Goal: Contribute content: Add original content to the website for others to see

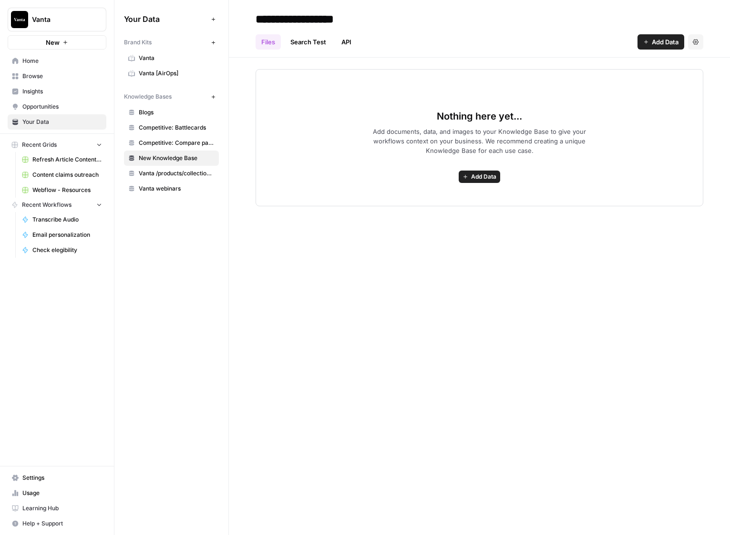
click at [427, 256] on div "**********" at bounding box center [479, 267] width 501 height 535
click at [176, 127] on span "Competitive: Battlecards" at bounding box center [177, 127] width 76 height 9
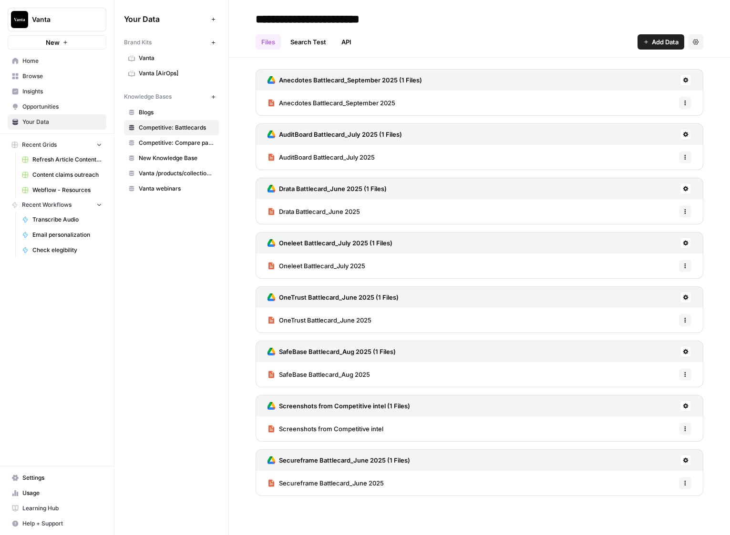
click at [169, 142] on span "Competitive: Compare pages" at bounding box center [177, 143] width 76 height 9
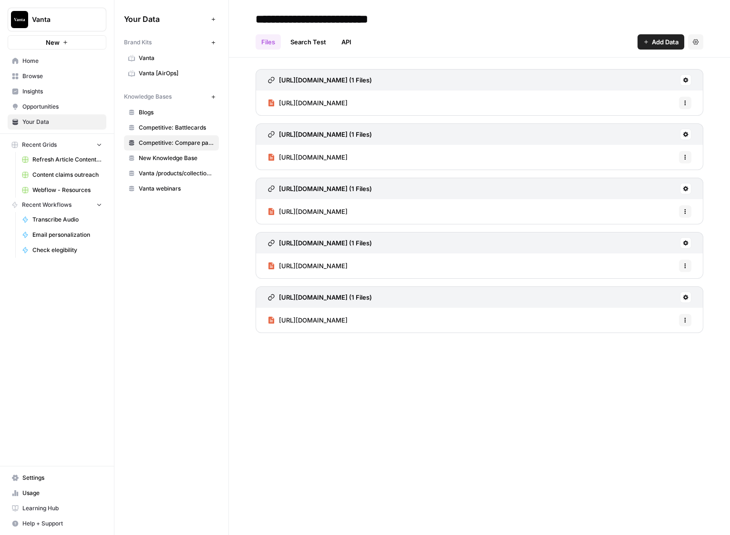
click at [697, 42] on icon "button" at bounding box center [696, 41] width 6 height 5
click at [509, 35] on div "Files Search Test API Add Data Settings" at bounding box center [479, 38] width 448 height 23
click at [184, 128] on span "Competitive: Battlecards" at bounding box center [177, 127] width 76 height 9
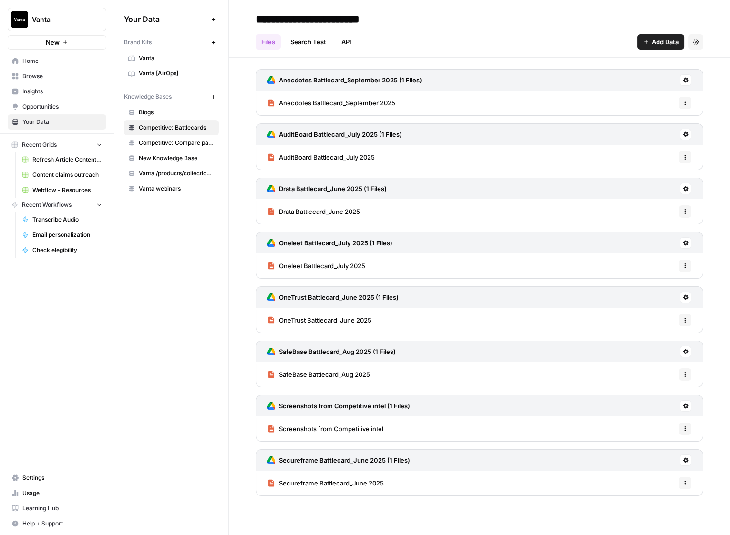
click at [175, 140] on span "Competitive: Compare pages" at bounding box center [177, 143] width 76 height 9
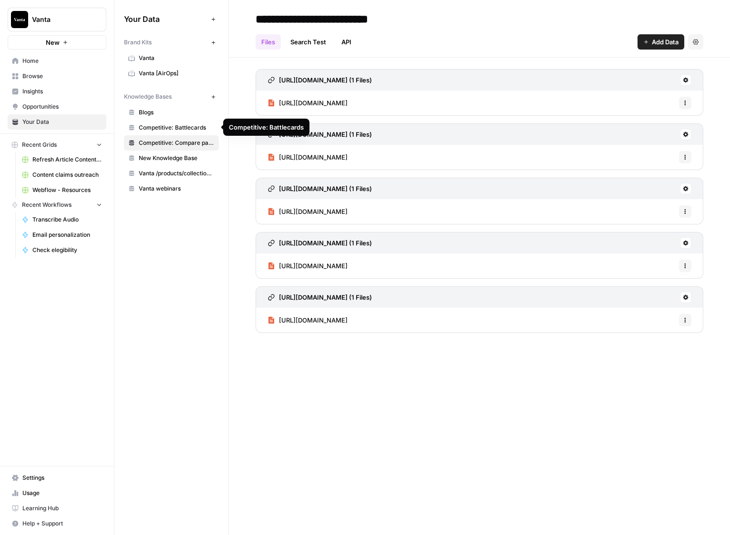
click at [183, 127] on span "Competitive: Battlecards" at bounding box center [177, 127] width 76 height 9
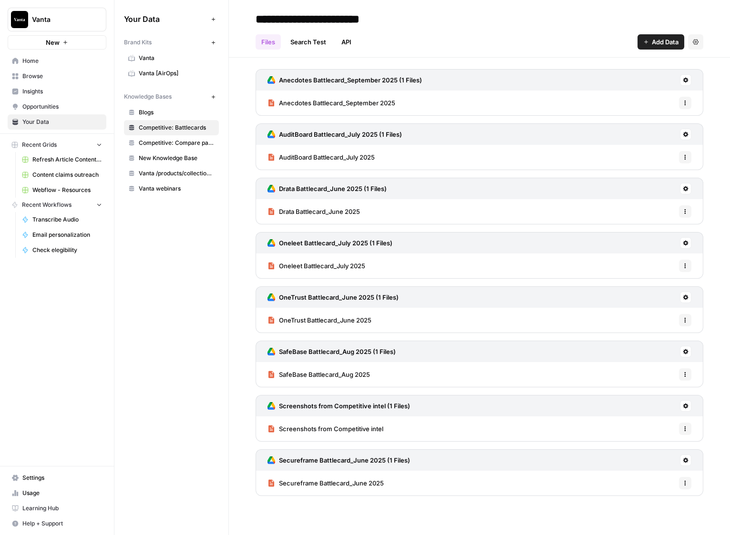
click at [177, 145] on span "Competitive: Compare pages" at bounding box center [177, 143] width 76 height 9
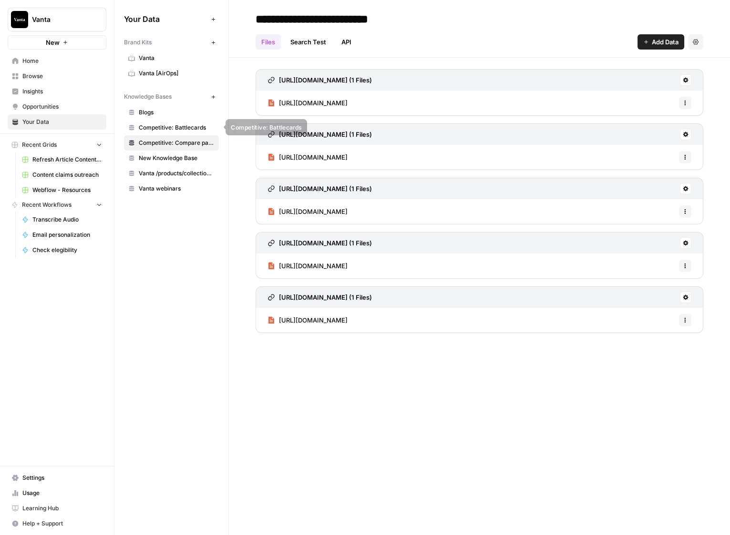
click at [171, 127] on span "Competitive: Battlecards" at bounding box center [177, 127] width 76 height 9
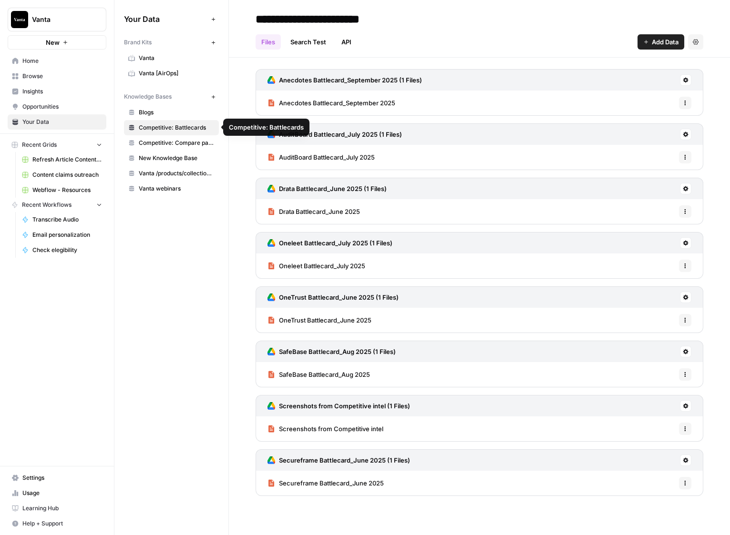
click at [168, 145] on span "Competitive: Compare pages" at bounding box center [177, 143] width 76 height 9
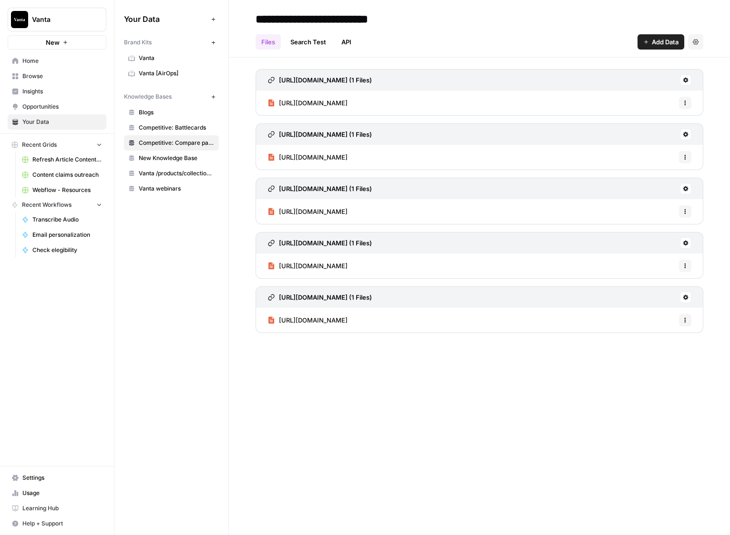
click at [171, 127] on span "Competitive: Battlecards" at bounding box center [177, 127] width 76 height 9
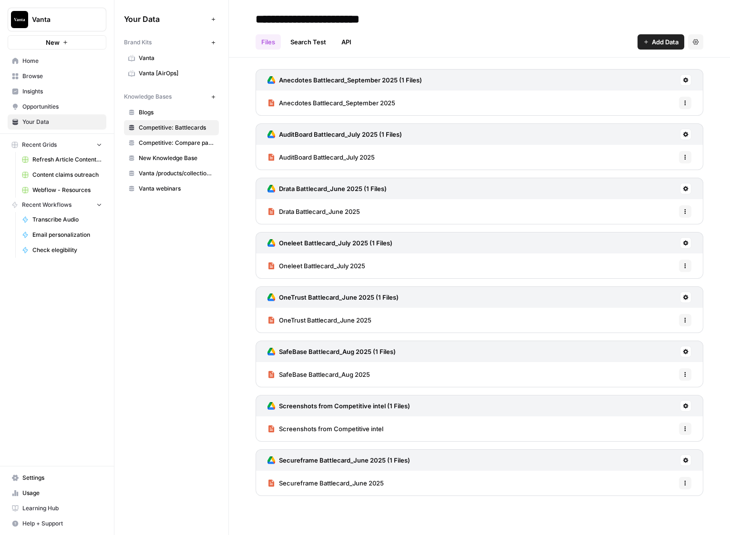
click at [171, 145] on span "Competitive: Compare pages" at bounding box center [177, 143] width 76 height 9
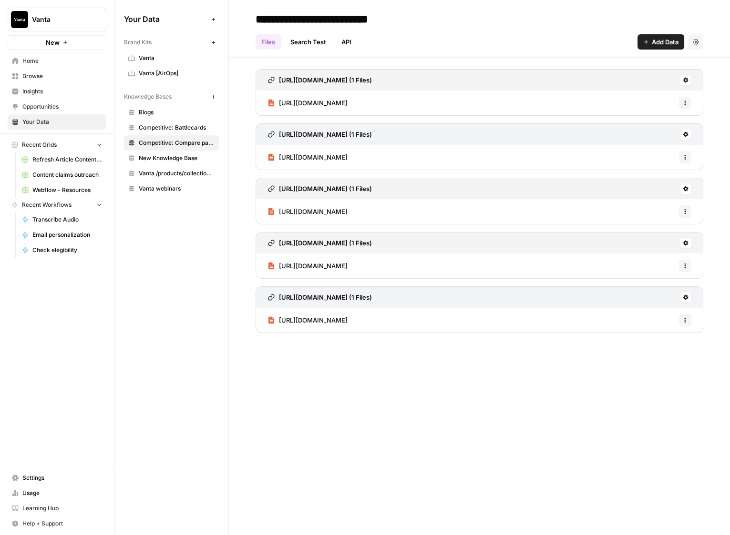
click at [158, 124] on span "Competitive: Battlecards" at bounding box center [177, 127] width 76 height 9
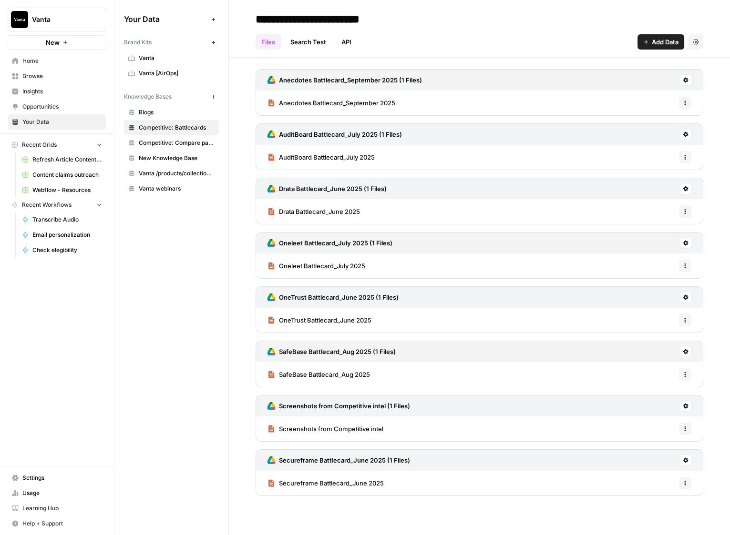
click at [168, 149] on link "Competitive: Compare pages" at bounding box center [171, 142] width 95 height 15
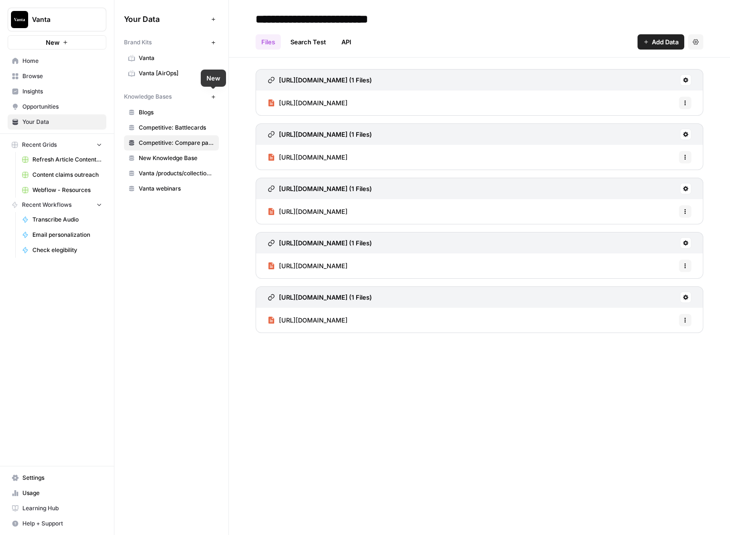
click at [210, 94] on button "New" at bounding box center [212, 96] width 11 height 11
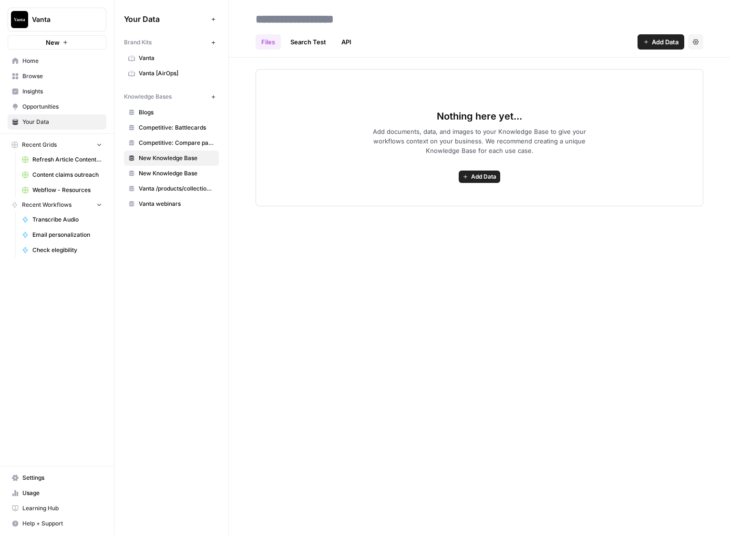
click at [310, 17] on input at bounding box center [328, 19] width 153 height 19
type input "**********"
click at [484, 33] on div "Files Search Test API Add Data Settings" at bounding box center [479, 38] width 448 height 23
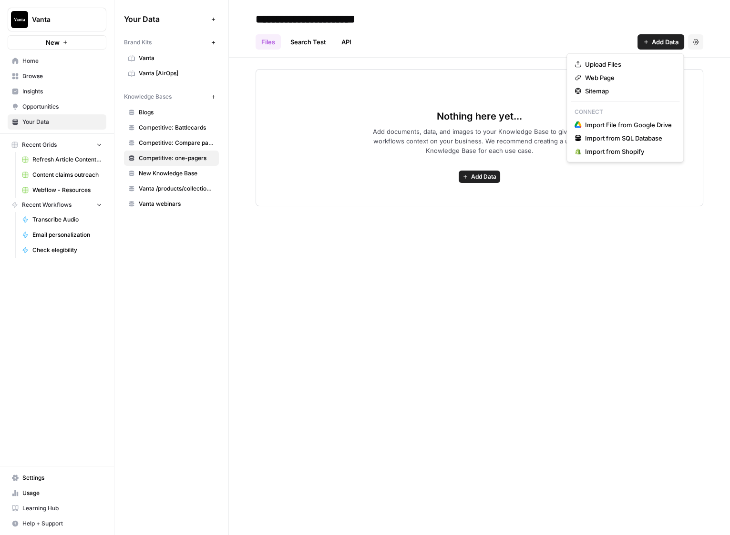
click at [655, 43] on span "Add Data" at bounding box center [665, 42] width 27 height 10
click at [627, 120] on span "Import File from Google Drive" at bounding box center [628, 125] width 87 height 10
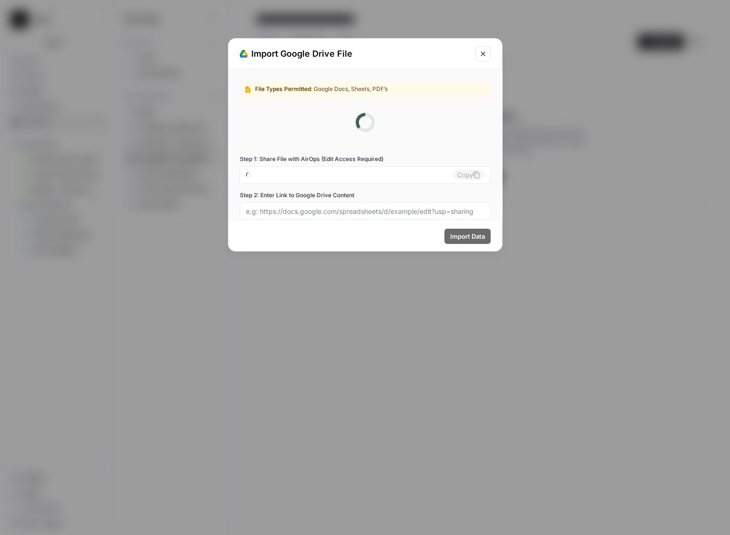
type input "[EMAIL_ADDRESS][DOMAIN_NAME]"
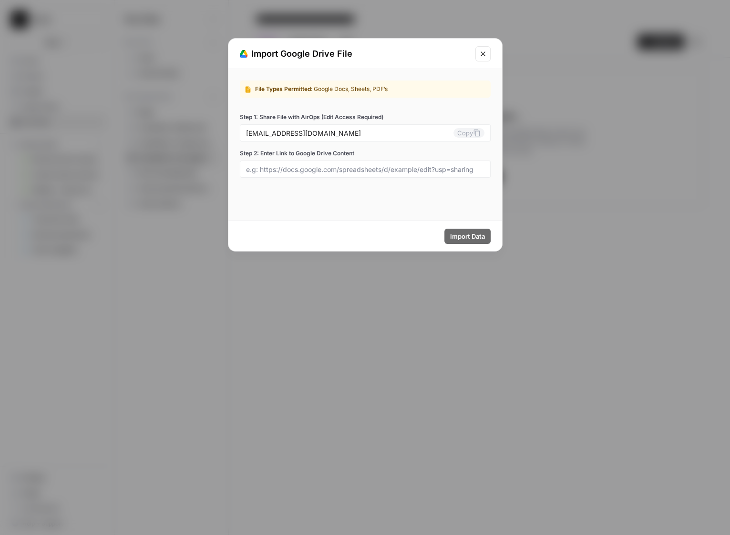
click at [314, 173] on div at bounding box center [365, 169] width 251 height 17
click at [321, 172] on input "Step 2: Enter Link to Google Drive Content" at bounding box center [365, 169] width 238 height 9
paste input "[URL][DOMAIN_NAME]"
click at [483, 238] on span "Import Data" at bounding box center [467, 237] width 35 height 10
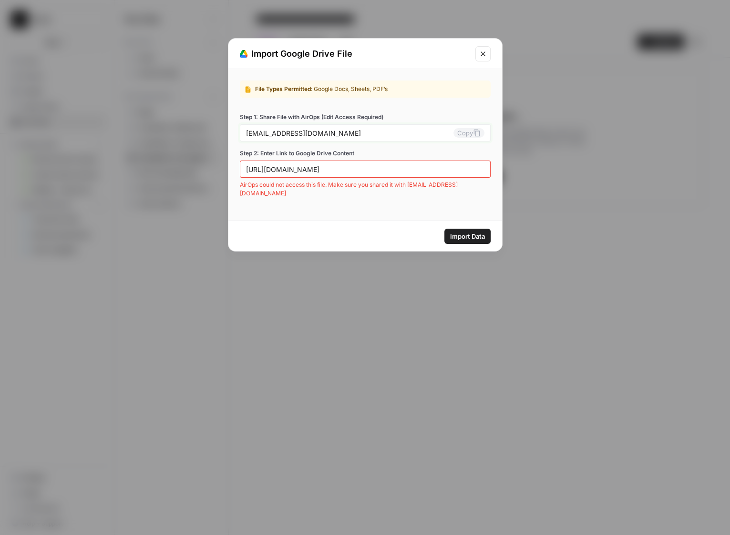
click at [479, 133] on icon at bounding box center [477, 133] width 8 height 8
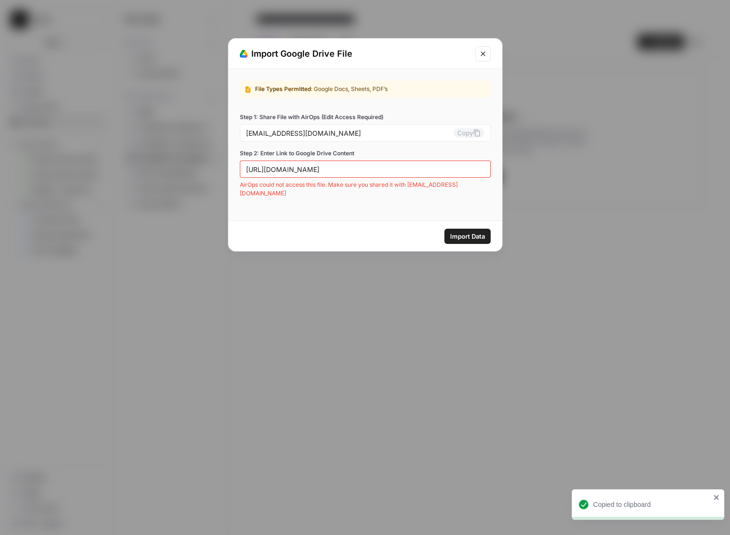
click at [469, 238] on span "Import Data" at bounding box center [467, 237] width 35 height 10
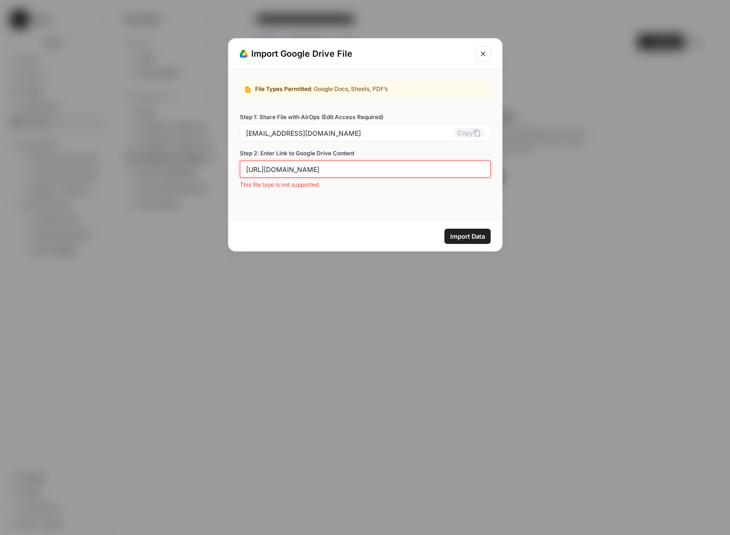
click at [306, 166] on input "[URL][DOMAIN_NAME]" at bounding box center [365, 169] width 238 height 9
click at [469, 235] on span "Import Data" at bounding box center [467, 237] width 35 height 10
click at [335, 171] on input "[URL][DOMAIN_NAME]" at bounding box center [365, 169] width 238 height 9
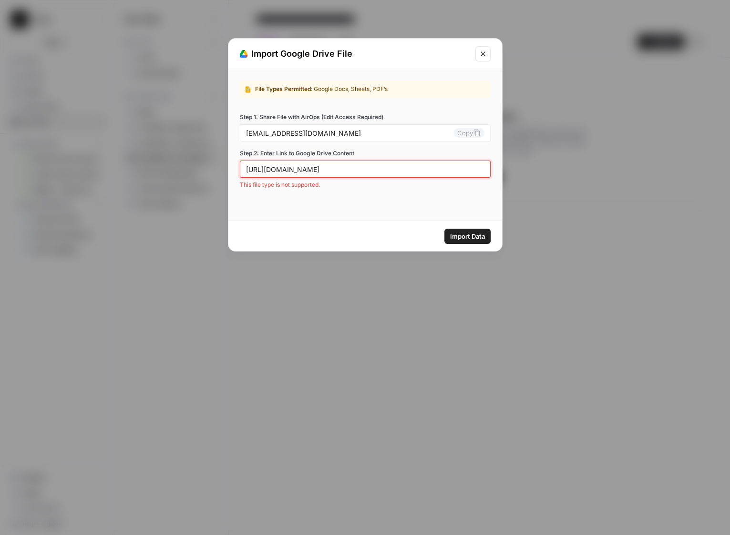
click at [335, 171] on input "[URL][DOMAIN_NAME]" at bounding box center [365, 169] width 238 height 9
paste input "drive_link"
type input "[URL][DOMAIN_NAME]"
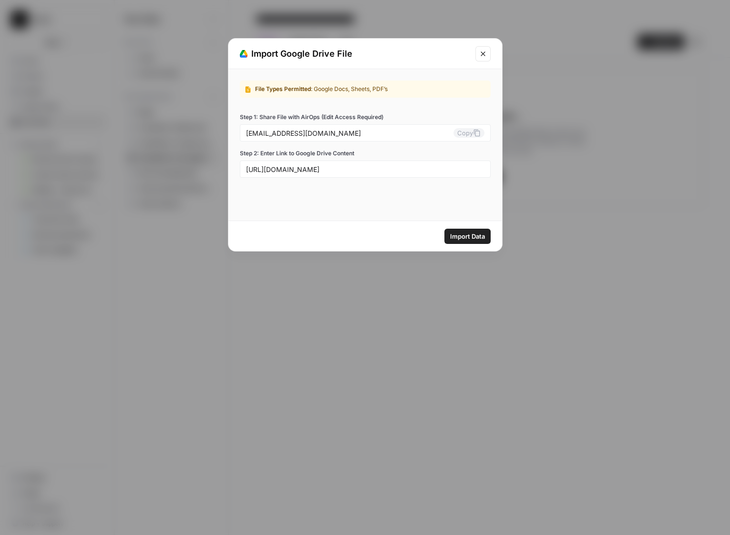
scroll to position [0, 0]
click at [472, 237] on span "Import Data" at bounding box center [467, 237] width 35 height 10
click at [477, 46] on button "Close modal" at bounding box center [482, 53] width 15 height 15
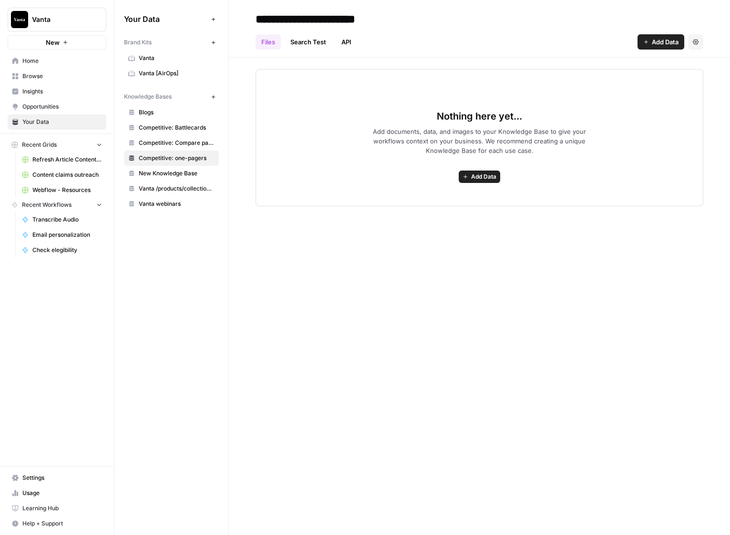
drag, startPoint x: 493, startPoint y: 63, endPoint x: 461, endPoint y: 63, distance: 32.4
click at [493, 63] on div "Nothing here yet... Add documents, data, and images to your Knowledge Base to g…" at bounding box center [479, 132] width 501 height 149
click at [214, 92] on button "New" at bounding box center [212, 96] width 11 height 11
click at [168, 173] on span "New Knowledge Base" at bounding box center [177, 173] width 76 height 9
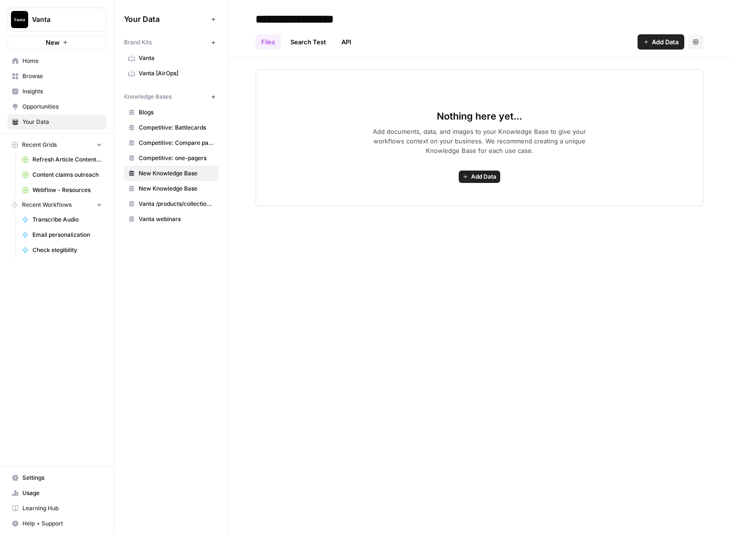
click at [363, 17] on input "**********" at bounding box center [328, 19] width 153 height 19
type input "**********"
click at [434, 20] on div "**********" at bounding box center [479, 18] width 448 height 15
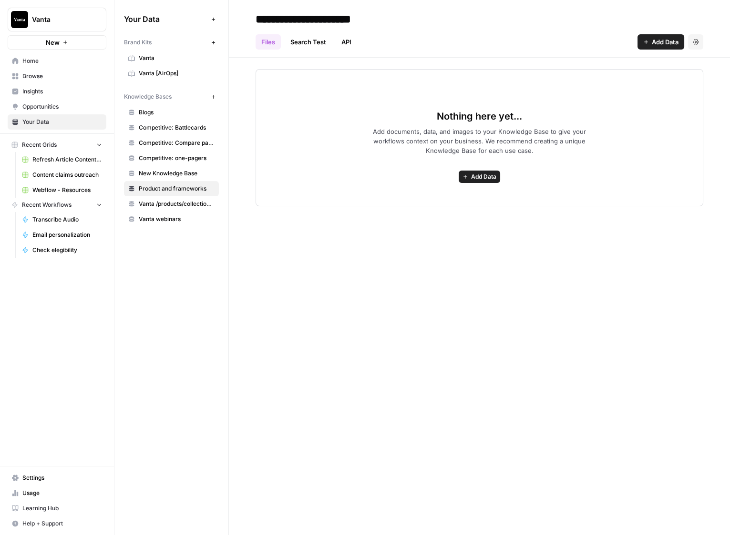
click at [487, 255] on div "**********" at bounding box center [479, 267] width 501 height 535
click at [481, 181] on button "Add Data" at bounding box center [479, 177] width 41 height 12
click at [463, 256] on span "Import File from Google Drive" at bounding box center [444, 259] width 87 height 10
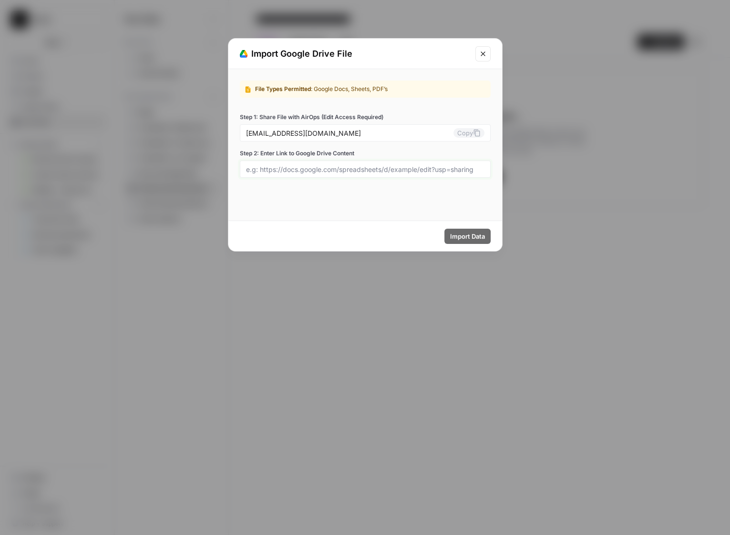
click at [375, 171] on input "Step 2: Enter Link to Google Drive Content" at bounding box center [365, 169] width 238 height 9
paste input "[URL][DOMAIN_NAME]"
type input "[URL][DOMAIN_NAME]"
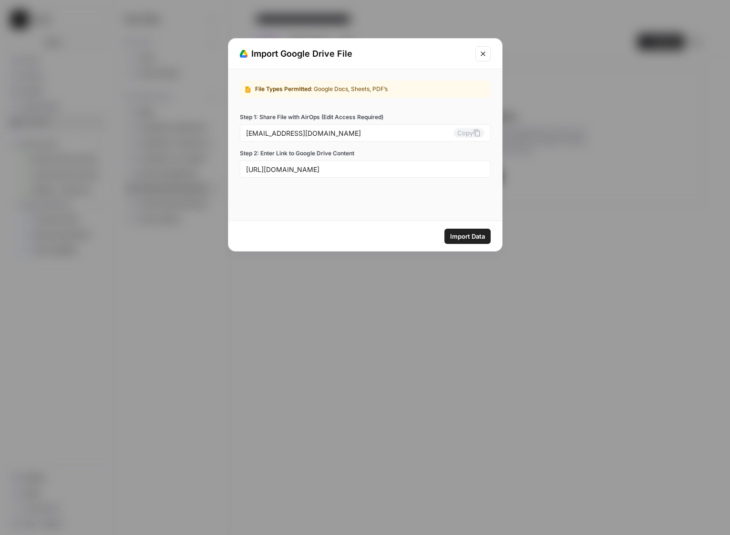
click at [472, 238] on span "Import Data" at bounding box center [467, 237] width 35 height 10
click at [415, 174] on div "[URL][DOMAIN_NAME]" at bounding box center [365, 169] width 251 height 17
click at [418, 173] on input "[URL][DOMAIN_NAME]" at bounding box center [365, 169] width 238 height 9
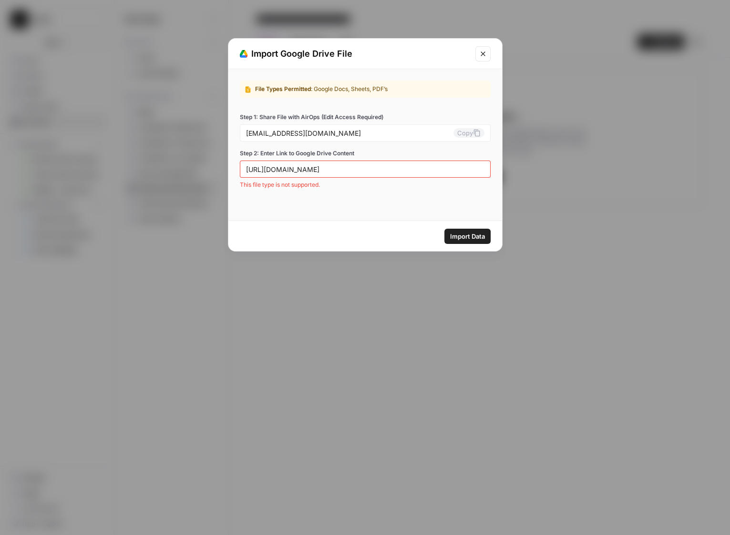
click at [451, 238] on span "Import Data" at bounding box center [467, 237] width 35 height 10
click at [481, 61] on div "Import Google Drive File" at bounding box center [365, 54] width 274 height 31
click at [485, 55] on icon "Close modal" at bounding box center [483, 54] width 8 height 8
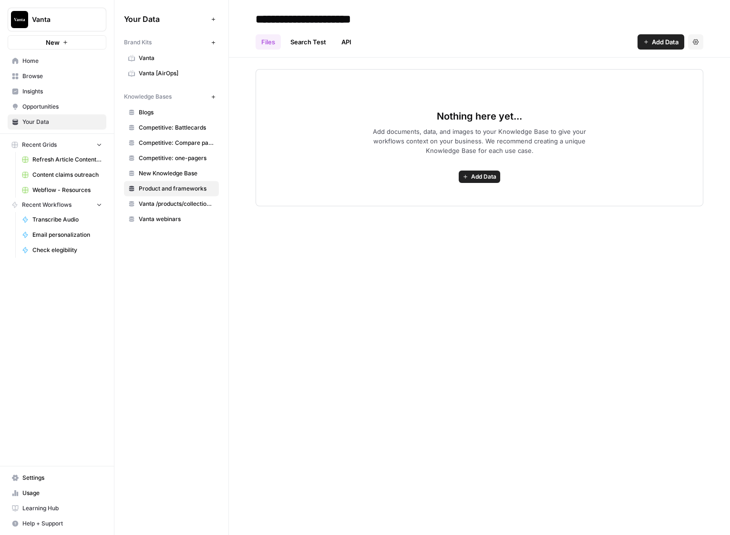
click at [155, 47] on div "Brand Kits New" at bounding box center [171, 42] width 95 height 16
click at [154, 53] on link "Vanta" at bounding box center [171, 58] width 95 height 15
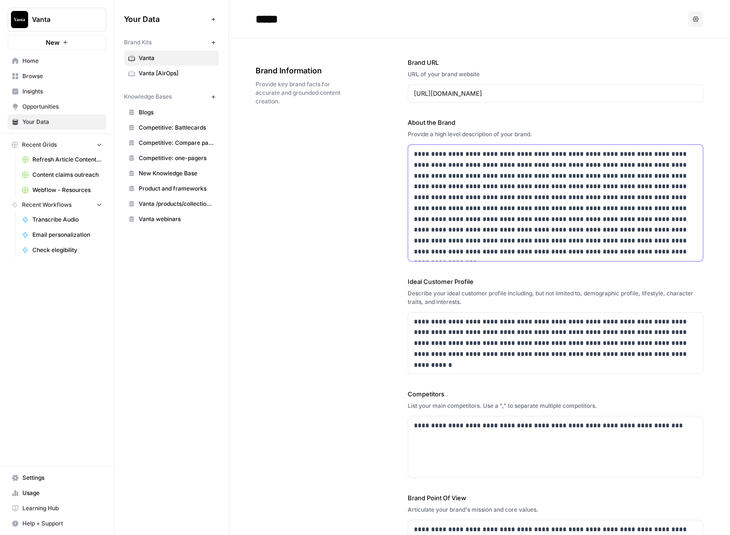
click at [540, 219] on p "**********" at bounding box center [553, 203] width 278 height 109
click at [545, 216] on p "**********" at bounding box center [553, 203] width 278 height 109
click at [544, 219] on p "**********" at bounding box center [553, 203] width 278 height 109
